Goal: Task Accomplishment & Management: Manage account settings

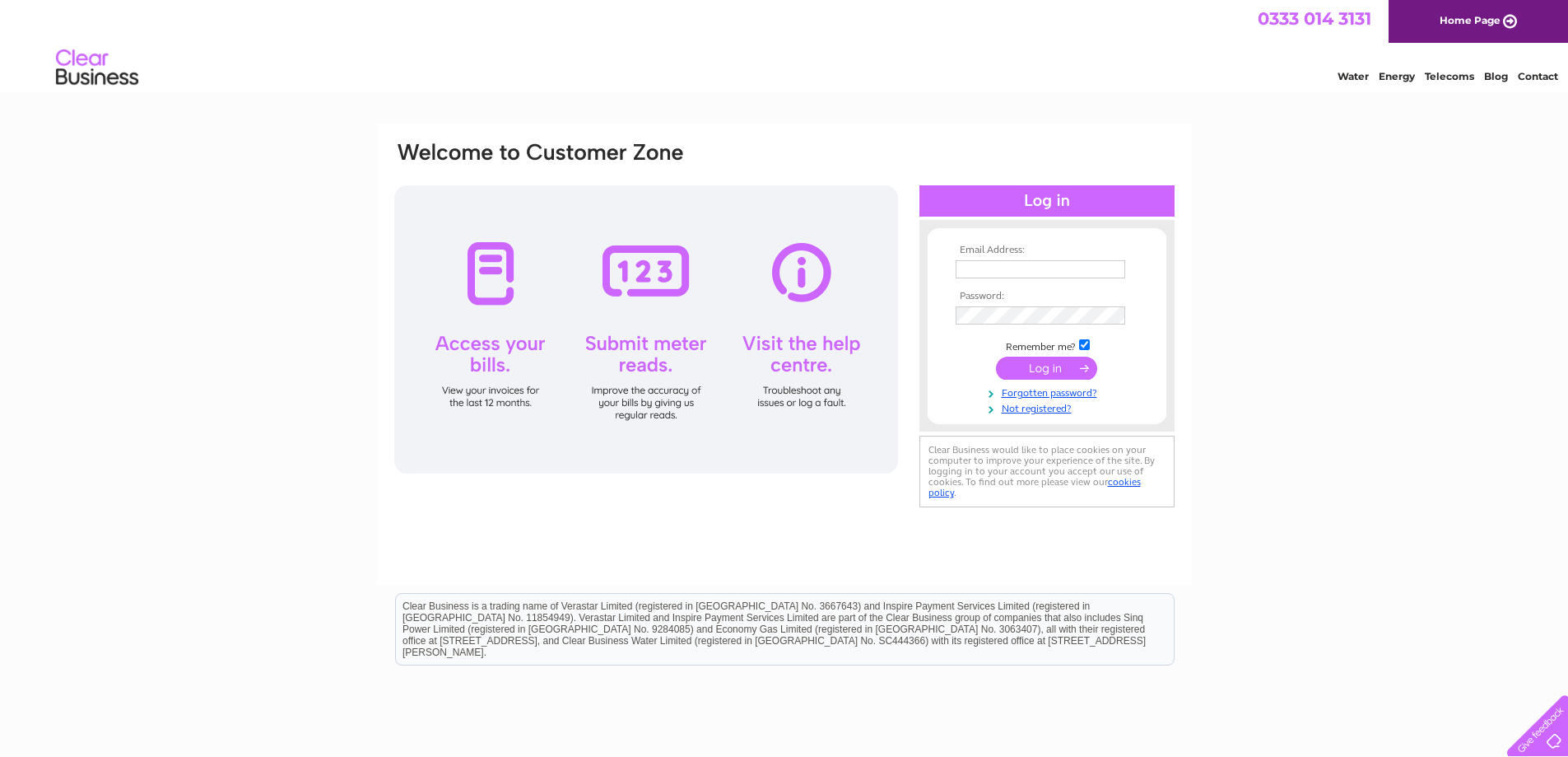
click at [975, 264] on input "text" at bounding box center [1040, 270] width 170 height 19
type input "a.walker@venmores.co.uk"
click at [996, 358] on input "submit" at bounding box center [1046, 369] width 101 height 23
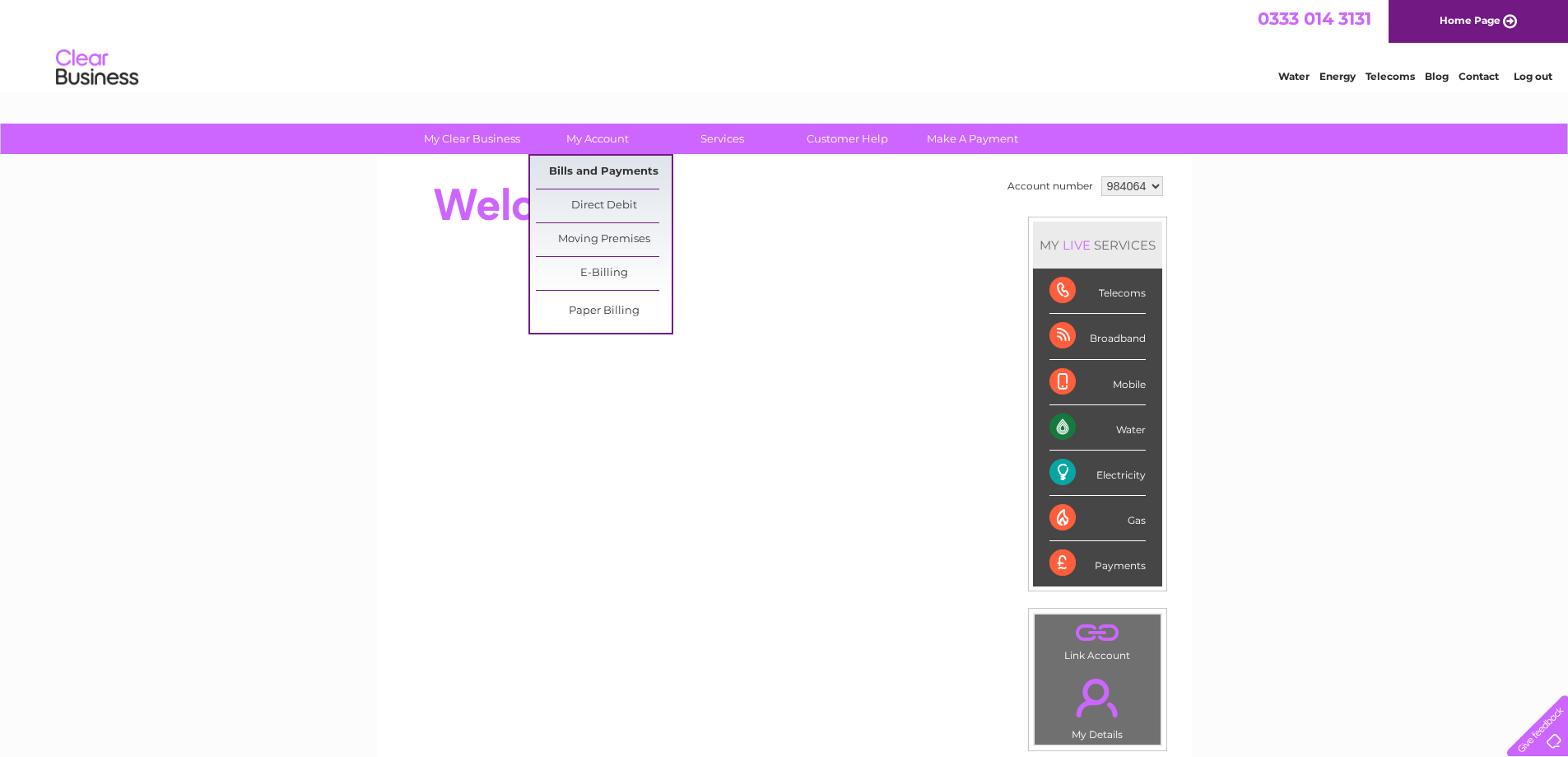
click at [587, 173] on link "Bills and Payments" at bounding box center [604, 173] width 135 height 33
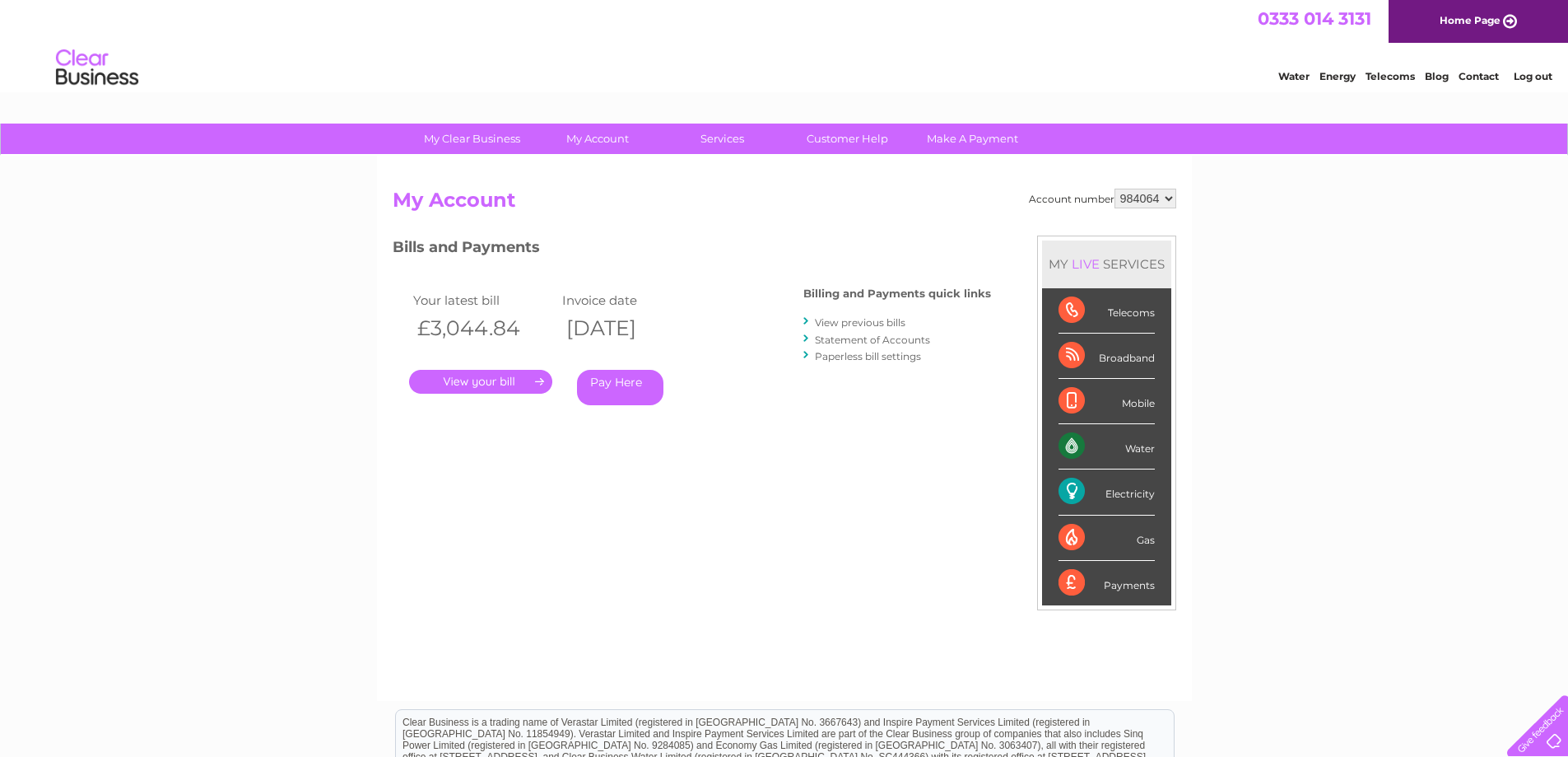
click at [451, 379] on link "." at bounding box center [480, 382] width 143 height 24
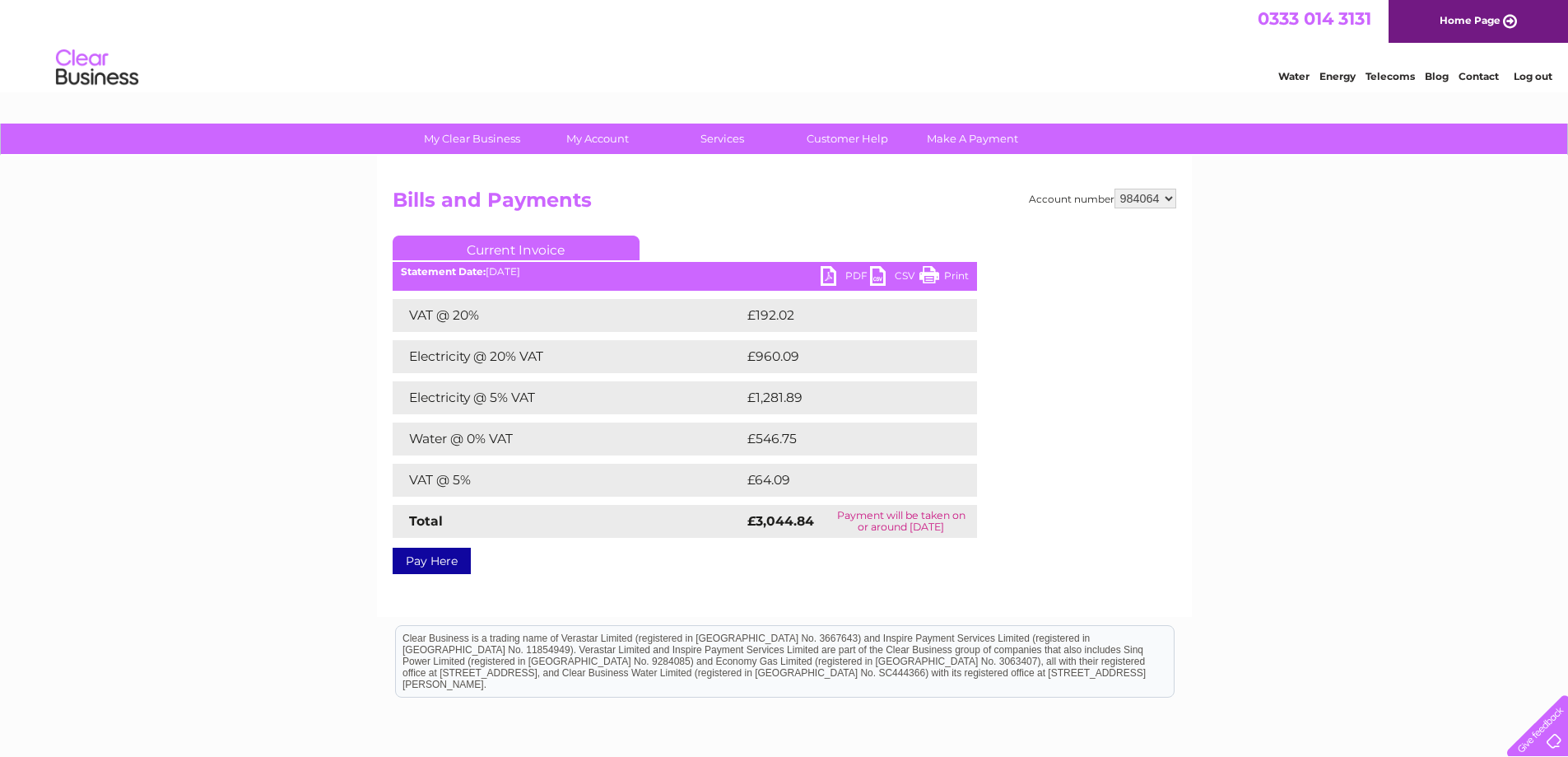
click at [825, 275] on link "PDF" at bounding box center [845, 278] width 49 height 24
